Goal: Task Accomplishment & Management: Complete application form

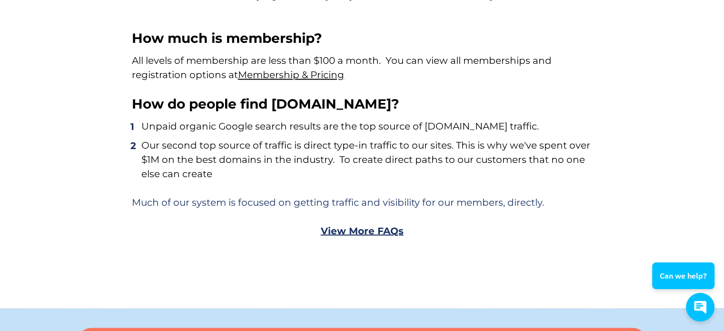
scroll to position [5548, 0]
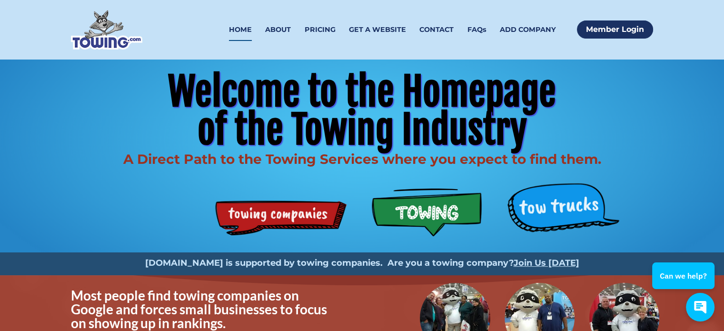
click at [560, 211] on div "Welcome to the Homepage of the Towing Industry A Direct Path to the Towing Serv…" at bounding box center [362, 156] width 609 height 193
click at [466, 213] on div "Welcome to the Homepage of the Towing Industry A Direct Path to the Towing Serv…" at bounding box center [362, 156] width 609 height 193
click at [280, 239] on div "Welcome to the Homepage of the Towing Industry A Direct Path to the Towing Serv…" at bounding box center [362, 156] width 609 height 193
click at [206, 100] on span "Welcome to the Homepage" at bounding box center [362, 92] width 388 height 48
click at [269, 31] on link "ABOUT" at bounding box center [278, 30] width 26 height 22
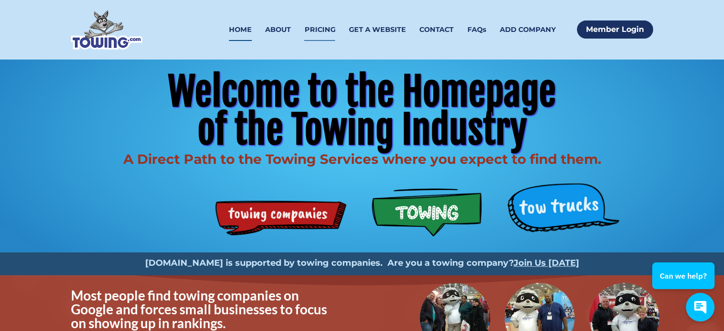
click at [321, 30] on link "PRICING" at bounding box center [319, 30] width 31 height 22
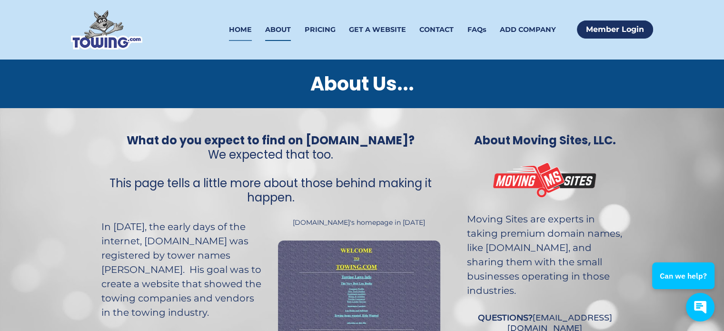
click at [238, 30] on link "HOME" at bounding box center [240, 30] width 23 height 22
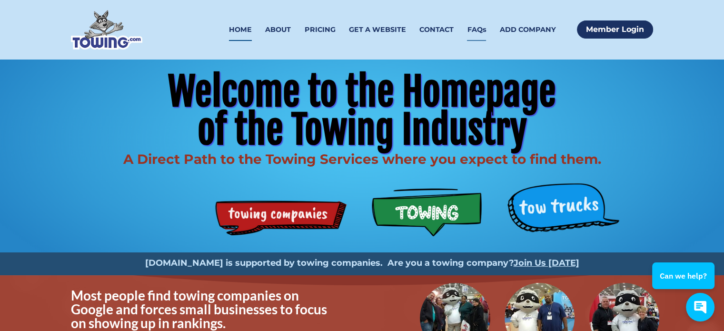
click at [471, 32] on link "FAQs" at bounding box center [476, 30] width 19 height 22
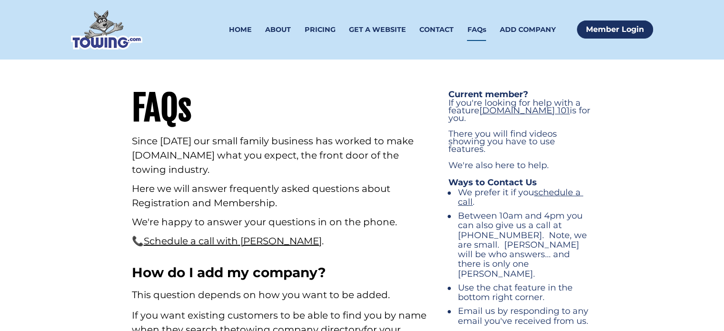
click at [437, 30] on link "CONTACT" at bounding box center [436, 30] width 34 height 22
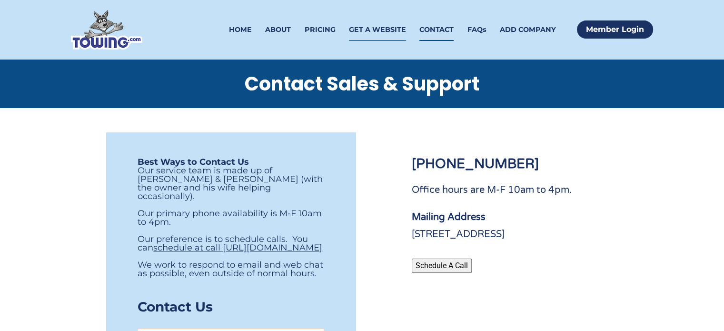
click at [372, 28] on link "GET A WEBSITE" at bounding box center [377, 30] width 57 height 22
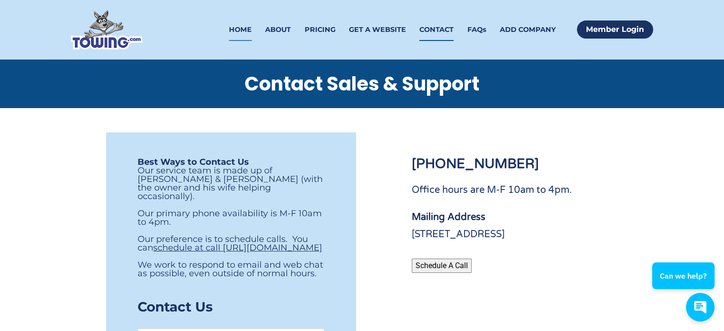
click at [251, 30] on link "HOME" at bounding box center [240, 30] width 23 height 22
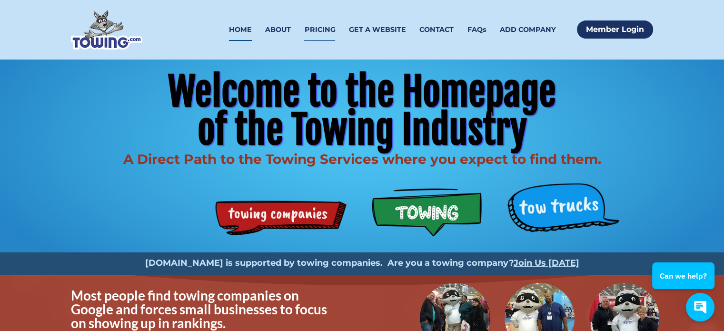
click at [310, 27] on link "PRICING" at bounding box center [319, 30] width 31 height 22
click at [111, 40] on img at bounding box center [106, 30] width 71 height 40
click at [429, 211] on div "Welcome to the Homepage of the Towing Industry A Direct Path to the Towing Serv…" at bounding box center [362, 156] width 609 height 193
click at [430, 209] on div "Welcome to the Homepage of the Towing Industry A Direct Path to the Towing Serv…" at bounding box center [362, 156] width 609 height 193
click at [595, 30] on link "Member Login" at bounding box center [615, 29] width 76 height 18
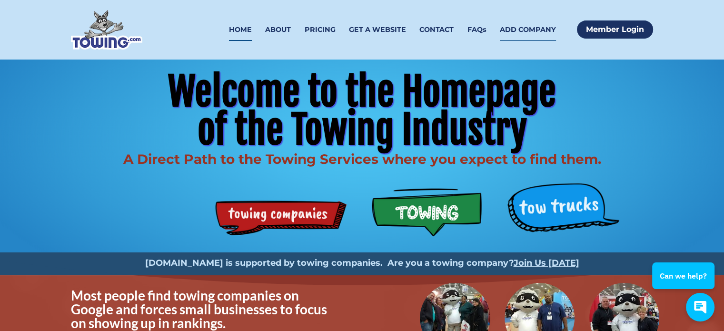
click at [532, 27] on link "ADD COMPANY" at bounding box center [528, 30] width 56 height 22
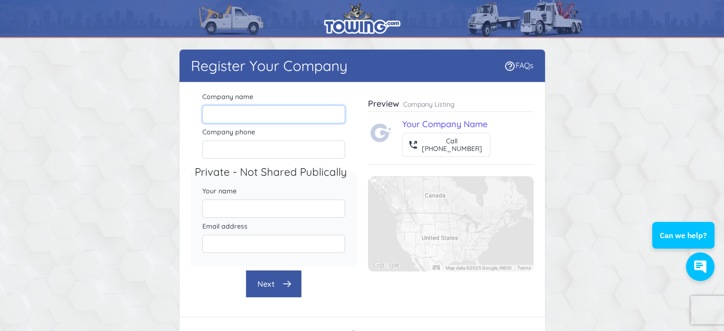
click at [232, 115] on input "Company name" at bounding box center [273, 114] width 143 height 18
click at [234, 150] on input "Company phone" at bounding box center [273, 149] width 143 height 18
